Goal: Transaction & Acquisition: Purchase product/service

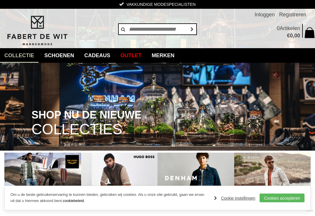
click at [0, 0] on link "Vesten en Gilets" at bounding box center [0, 0] width 0 height 0
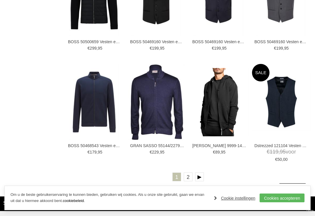
scroll to position [877, 0]
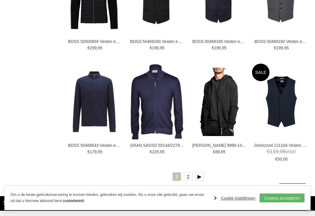
click at [201, 172] on link at bounding box center [199, 176] width 9 height 9
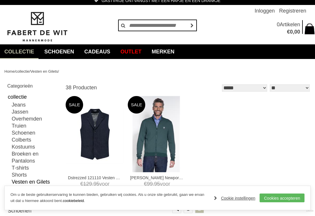
scroll to position [3, 0]
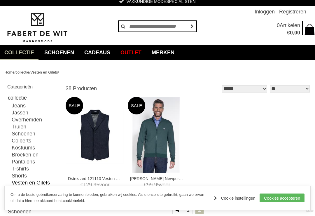
click at [20, 180] on link "Vesten en Gilets" at bounding box center [36, 182] width 48 height 7
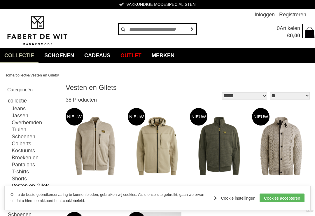
click at [30, 126] on link "Overhemden" at bounding box center [36, 122] width 48 height 7
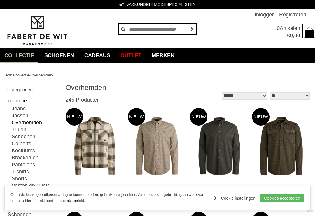
type input "**"
type input "***"
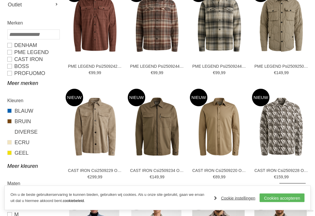
scroll to position [227, 0]
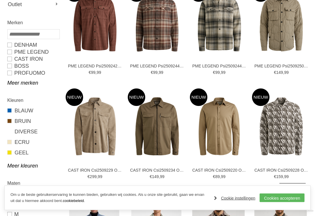
click at [14, 84] on link "Meer merken" at bounding box center [33, 83] width 52 height 7
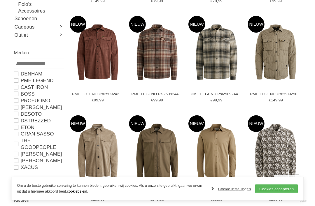
scroll to position [190, 0]
